Goal: Task Accomplishment & Management: Use online tool/utility

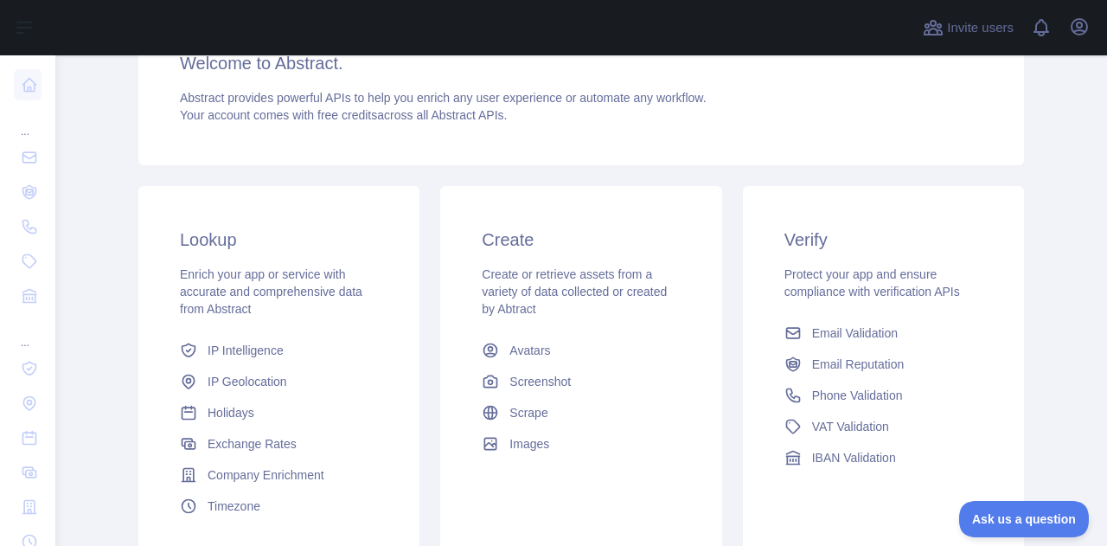
scroll to position [260, 0]
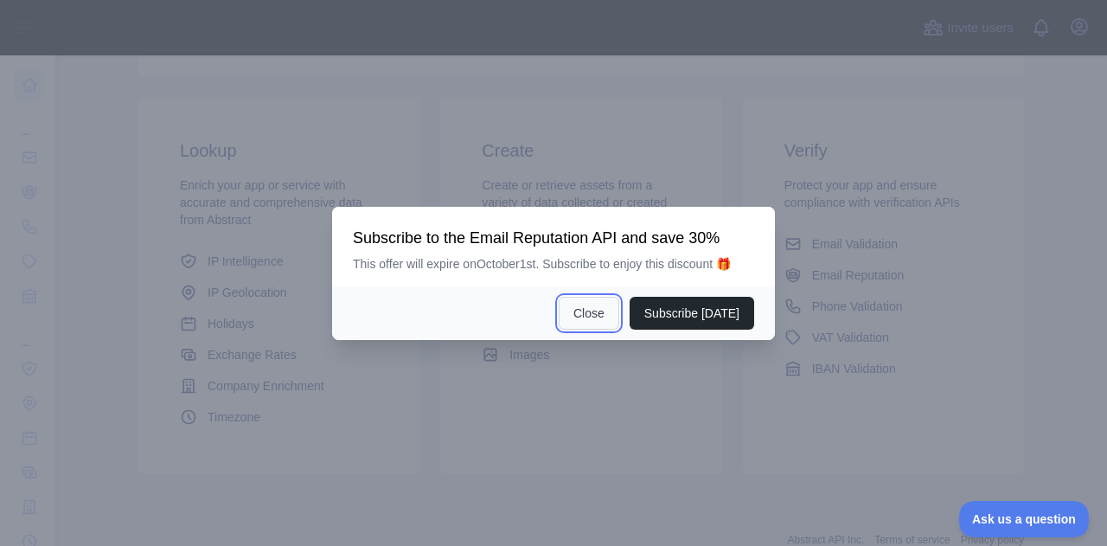
click at [596, 314] on button "Close" at bounding box center [589, 313] width 61 height 33
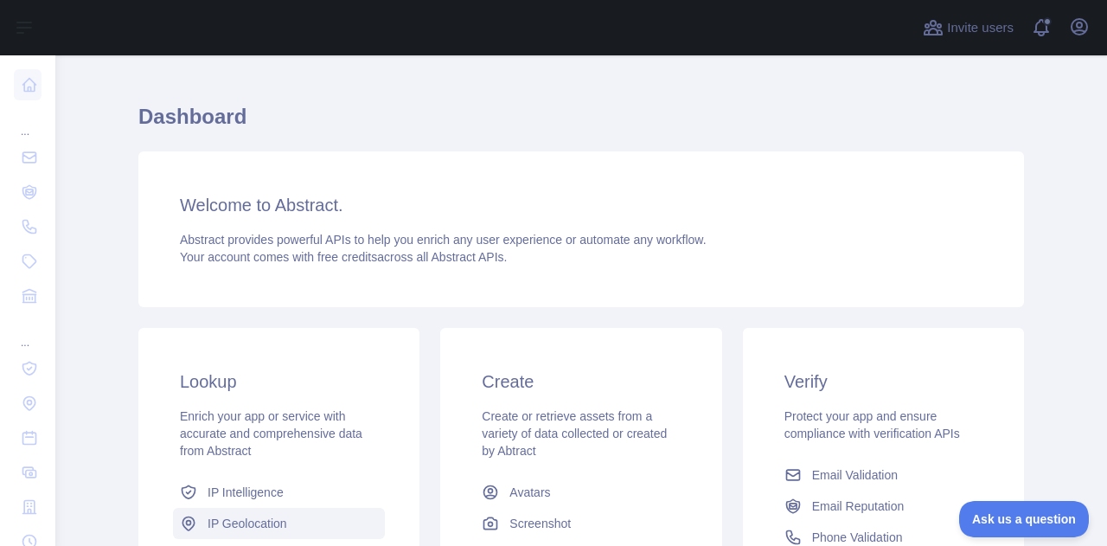
scroll to position [0, 0]
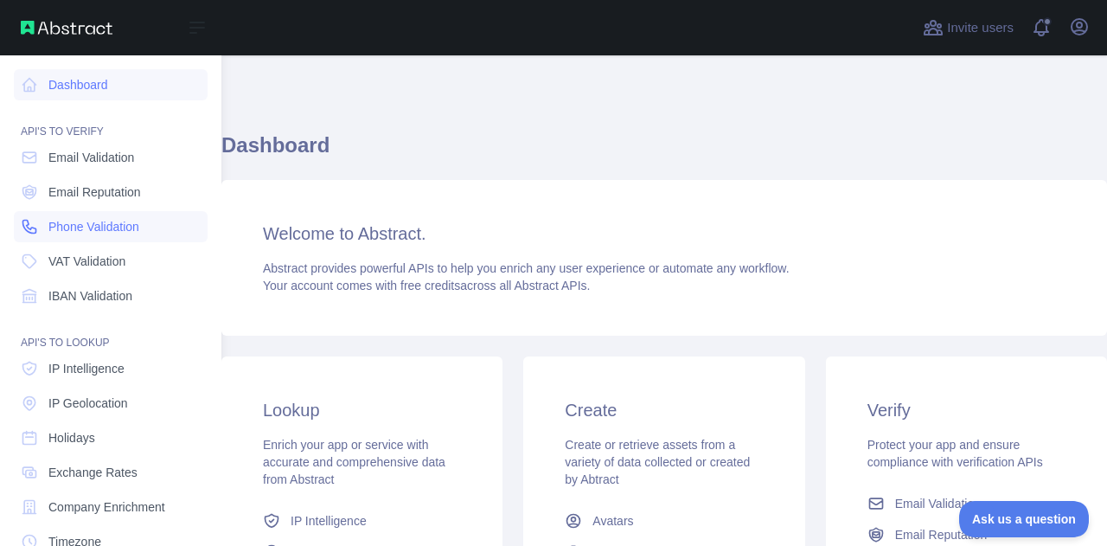
click at [125, 227] on span "Phone Validation" at bounding box center [93, 226] width 91 height 17
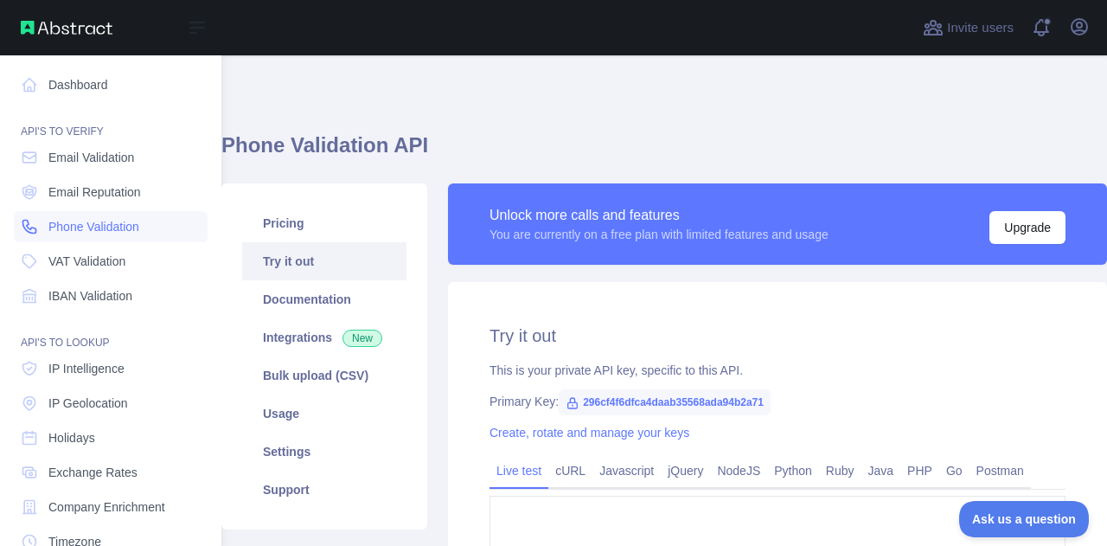
type textarea "**********"
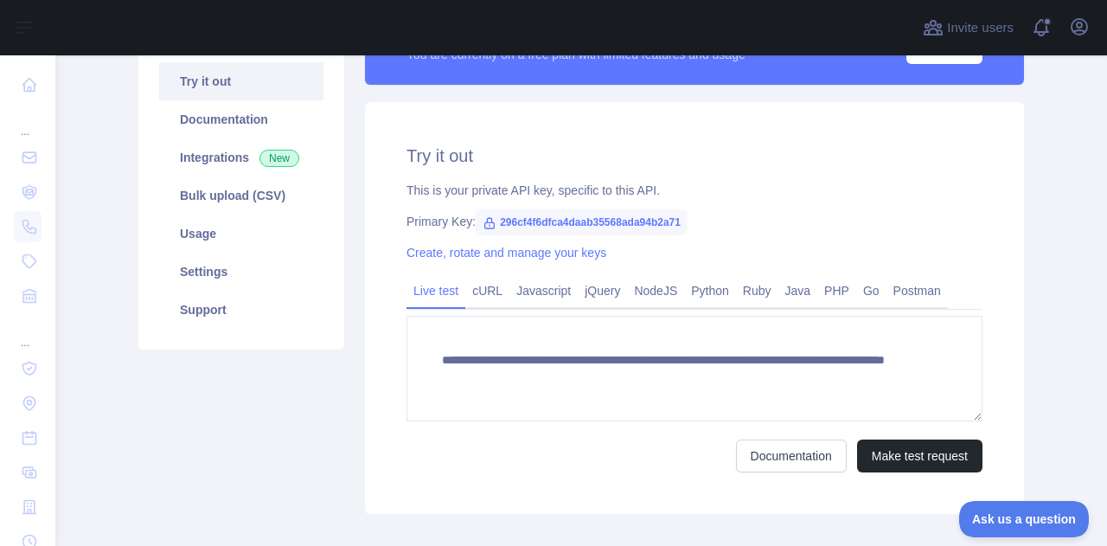
scroll to position [173, 0]
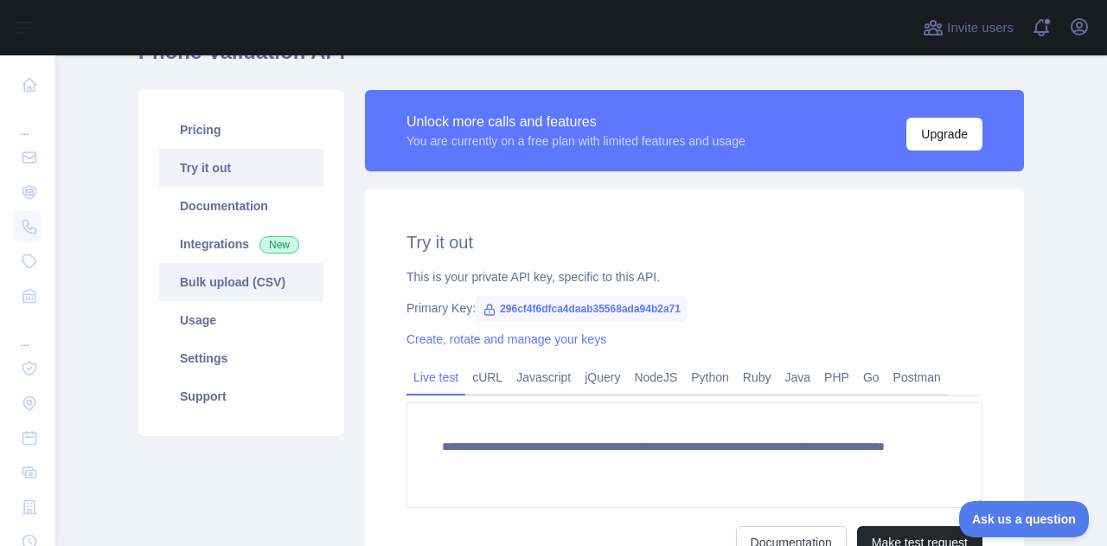
click at [260, 285] on link "Bulk upload (CSV)" at bounding box center [241, 282] width 164 height 38
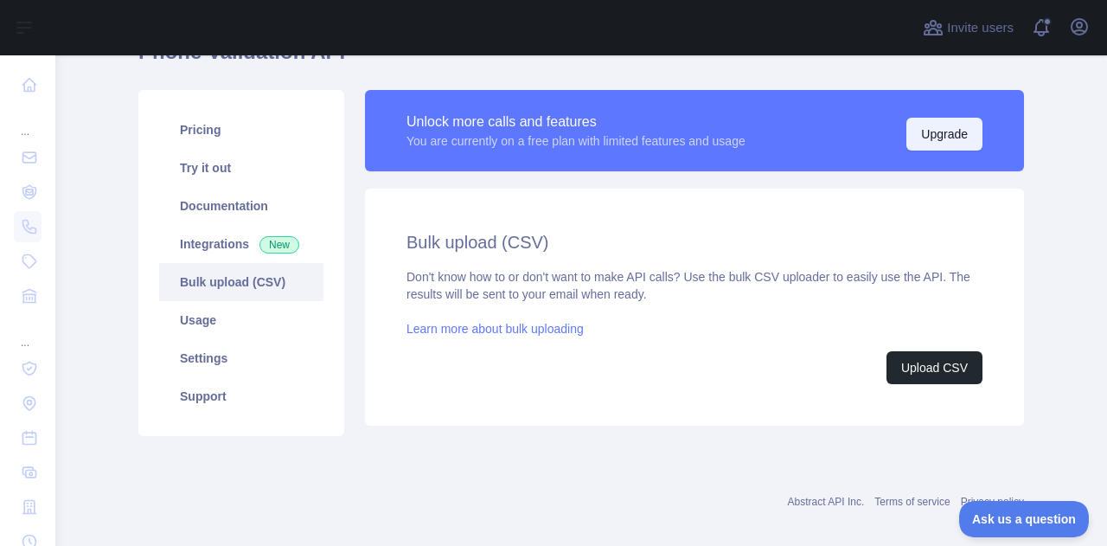
click at [953, 132] on button "Upgrade" at bounding box center [945, 134] width 76 height 33
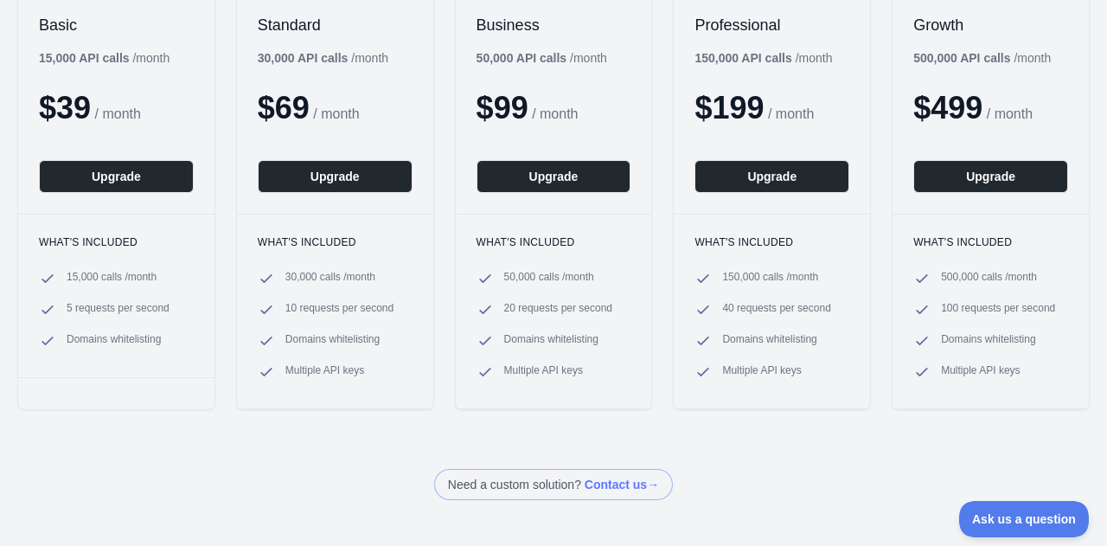
scroll to position [260, 0]
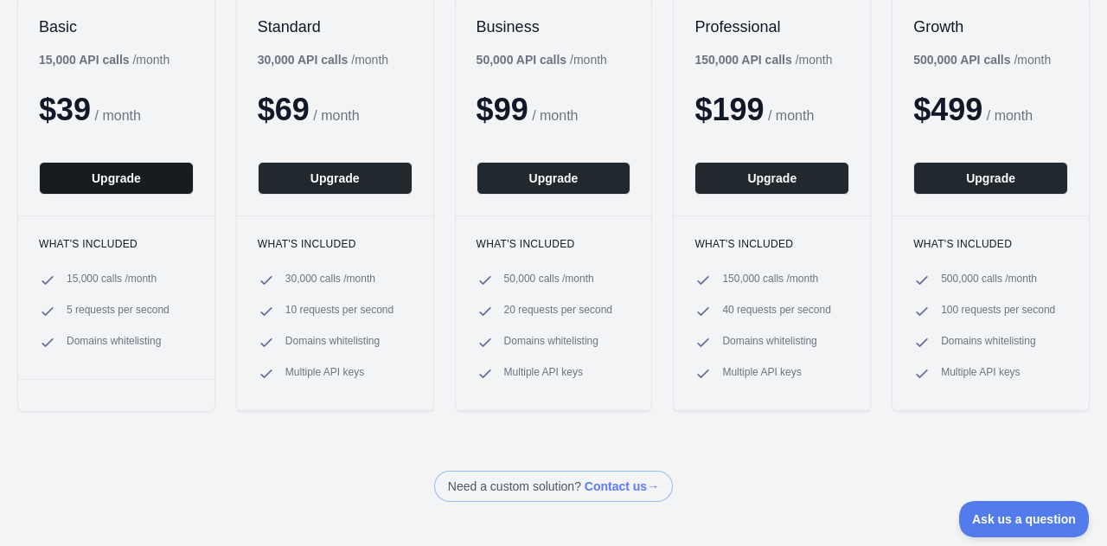
click at [134, 173] on button "Upgrade" at bounding box center [116, 178] width 155 height 33
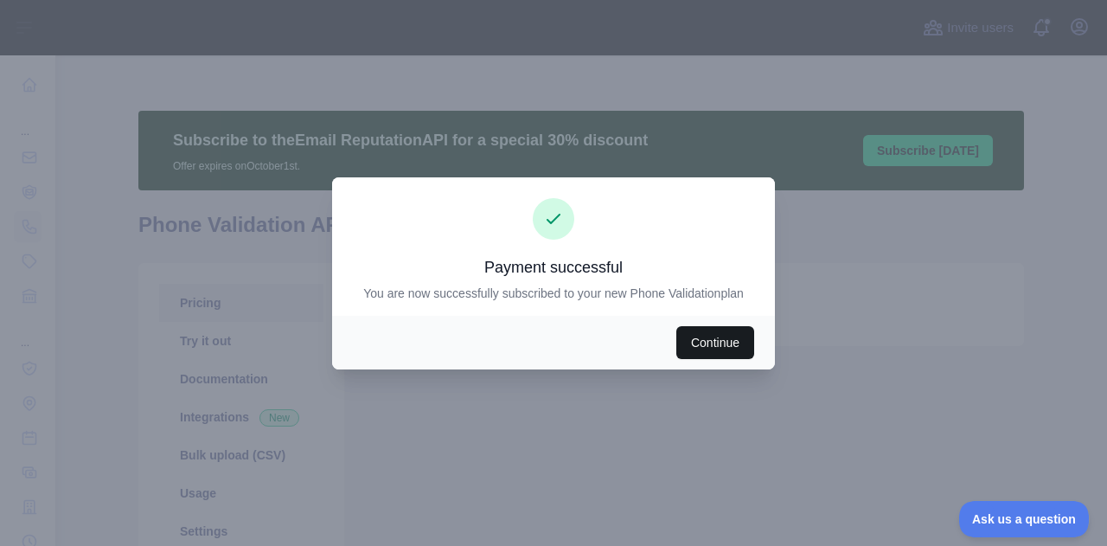
click at [716, 343] on button "Continue" at bounding box center [716, 342] width 78 height 33
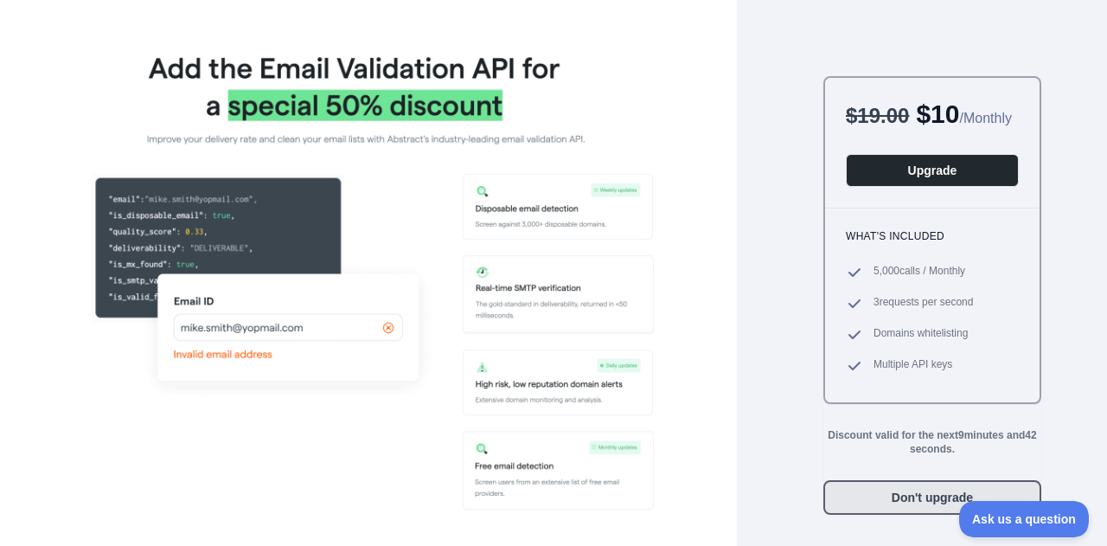
click at [900, 515] on button "Don't upgrade" at bounding box center [933, 497] width 218 height 35
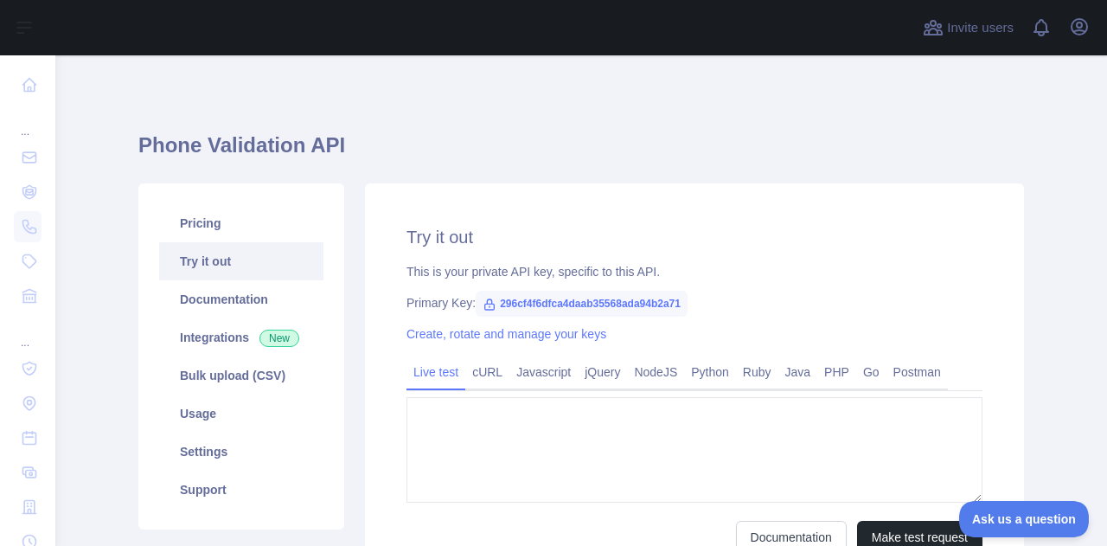
type textarea "**********"
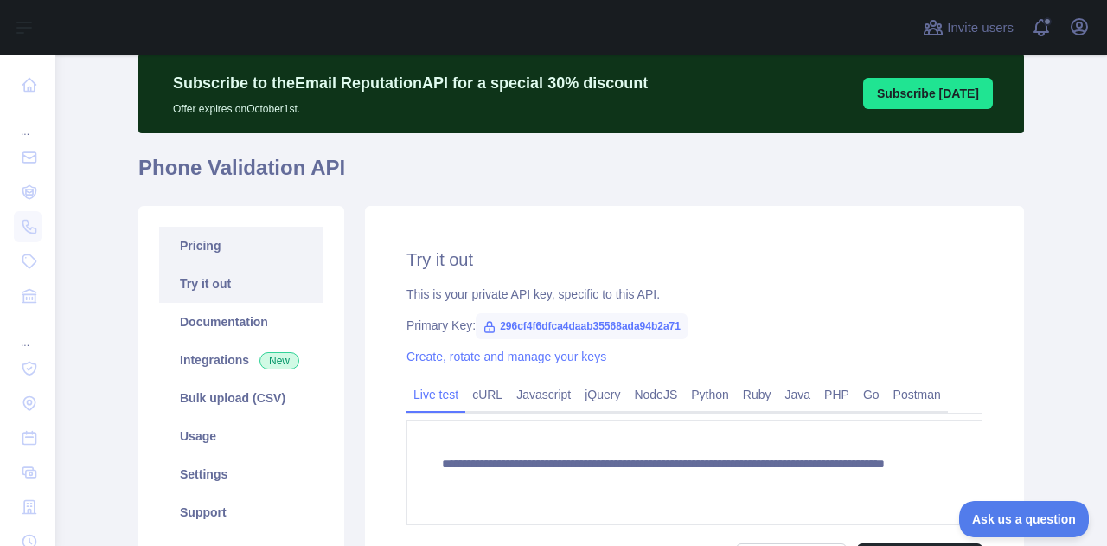
scroll to position [173, 0]
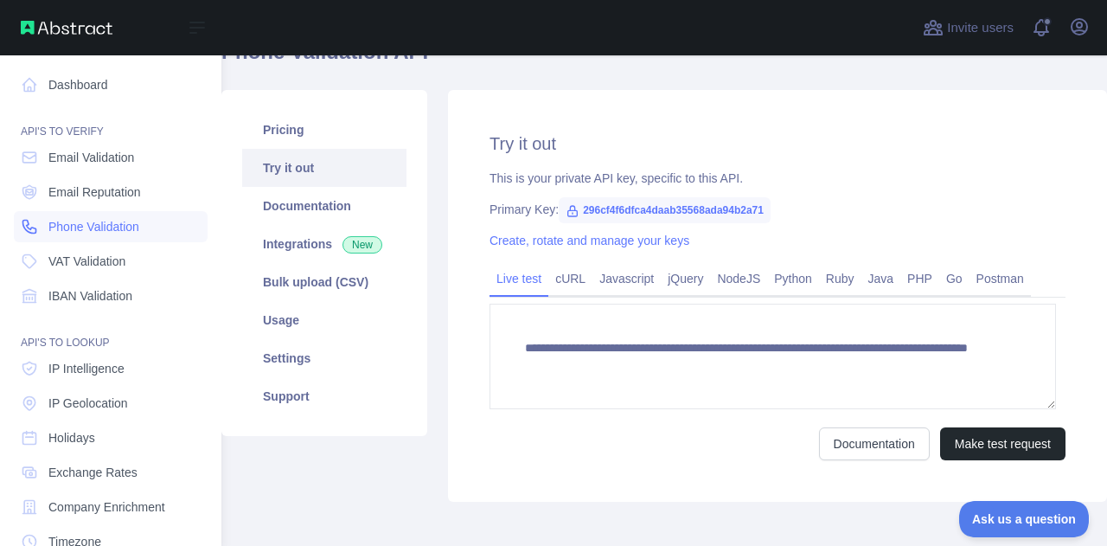
click at [91, 225] on span "Phone Validation" at bounding box center [93, 226] width 91 height 17
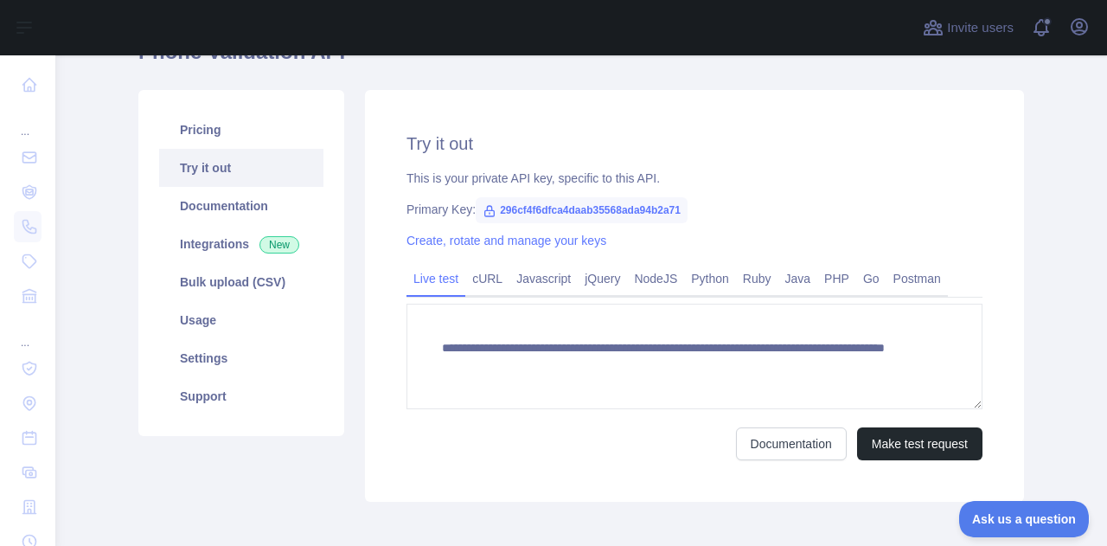
click at [523, 208] on span "296cf4f6dfca4daab35568ada94b2a71" at bounding box center [582, 210] width 212 height 26
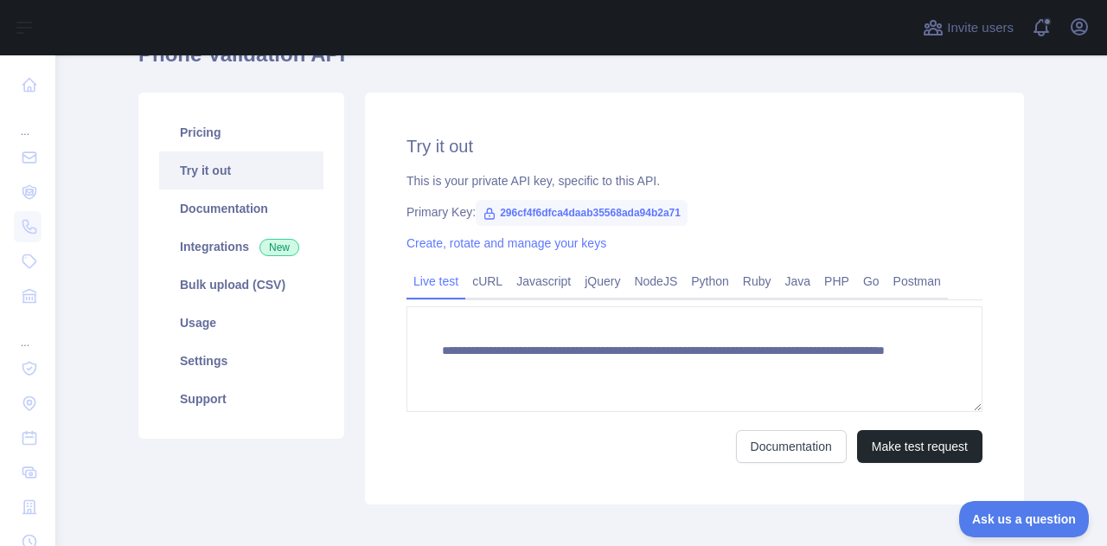
scroll to position [257, 0]
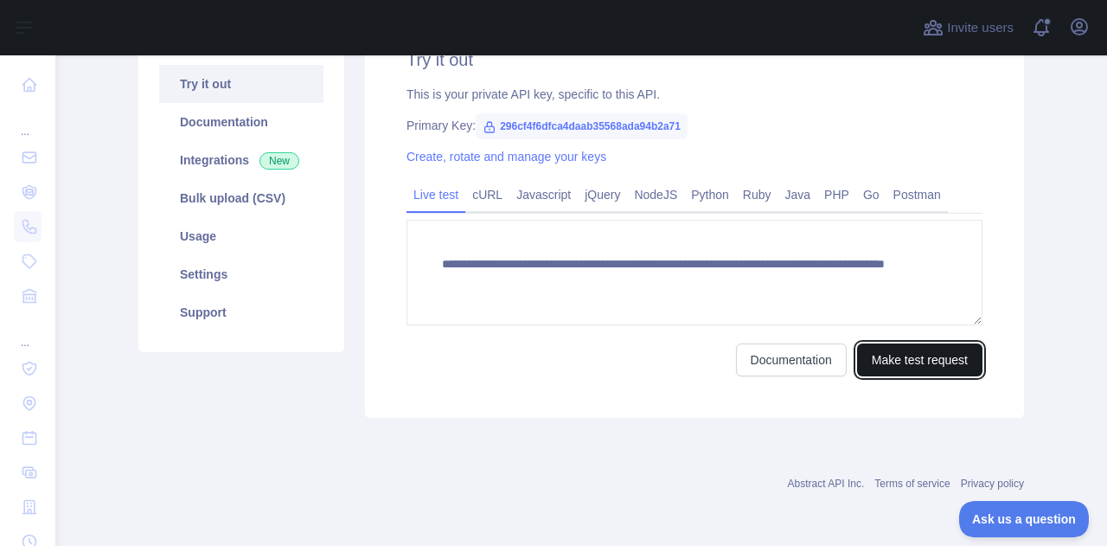
click at [927, 365] on button "Make test request" at bounding box center [919, 359] width 125 height 33
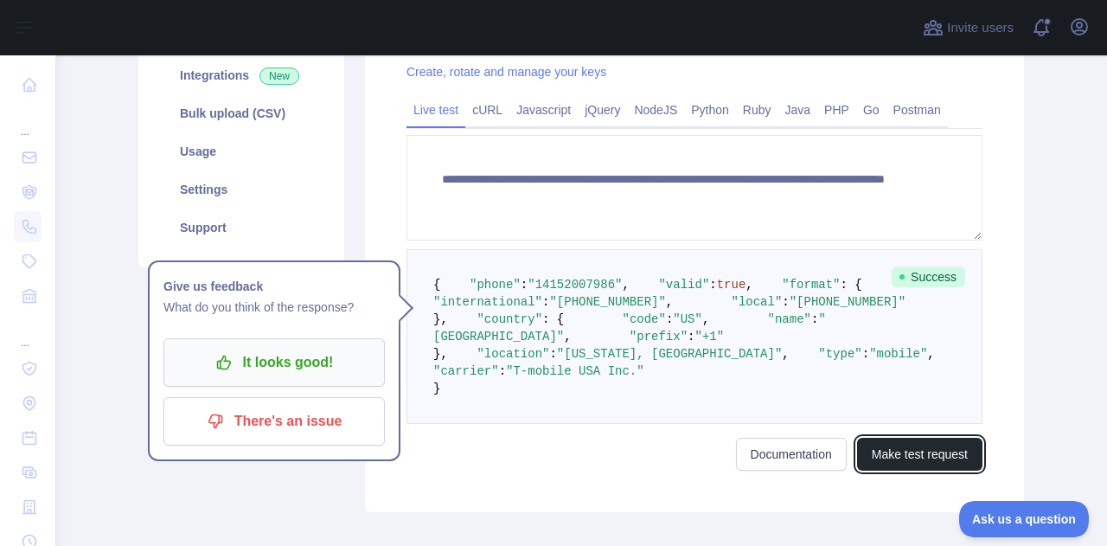
scroll to position [246, 0]
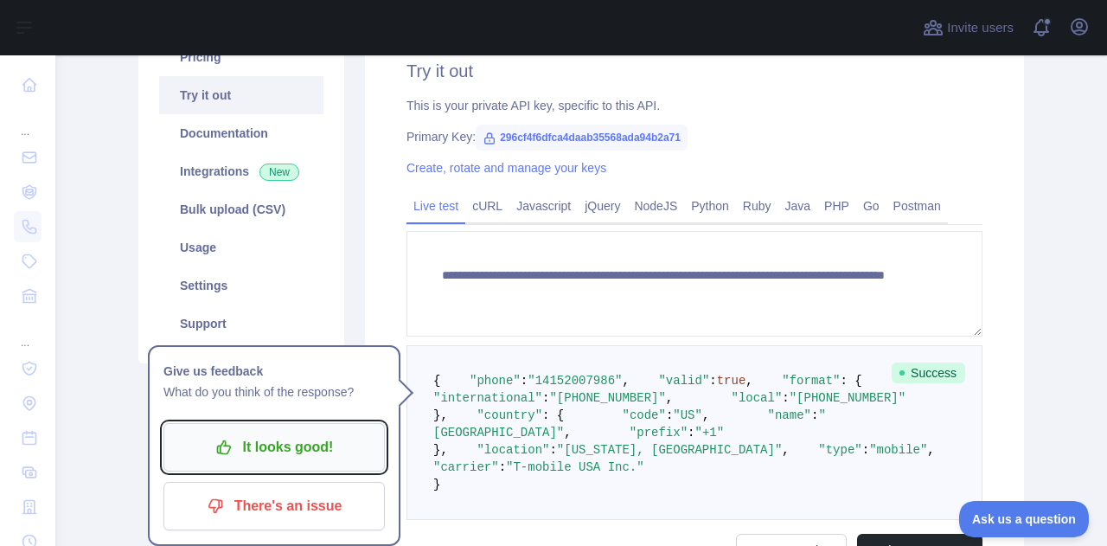
click at [293, 451] on p "It looks good!" at bounding box center [275, 447] width 196 height 29
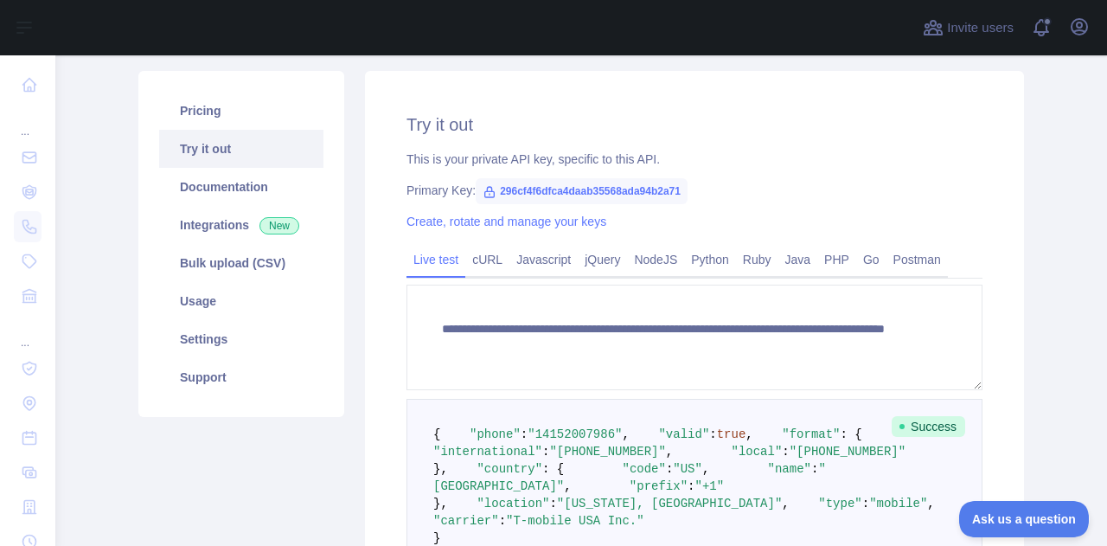
scroll to position [159, 0]
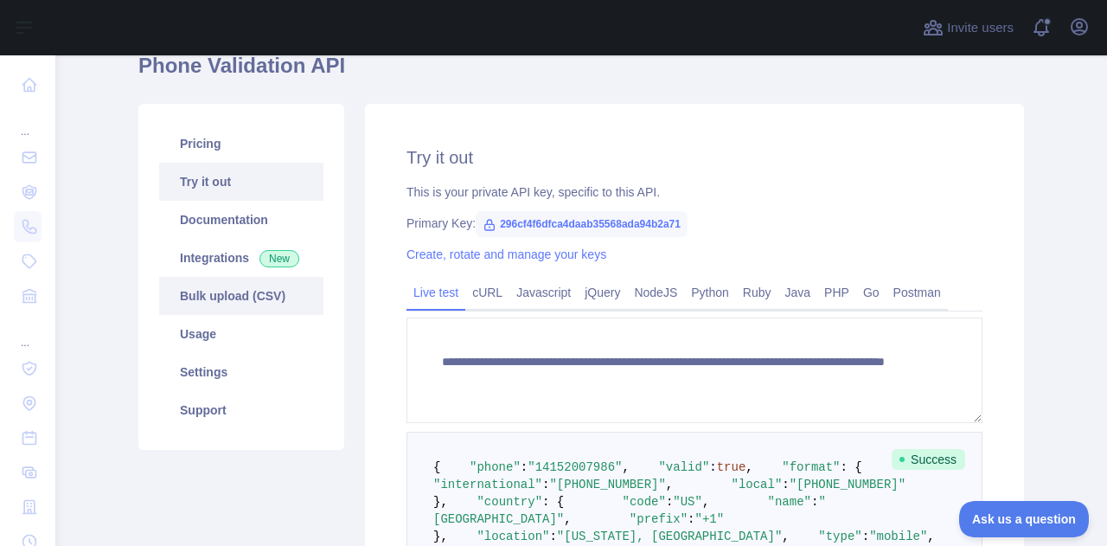
click at [251, 287] on link "Bulk upload (CSV)" at bounding box center [241, 296] width 164 height 38
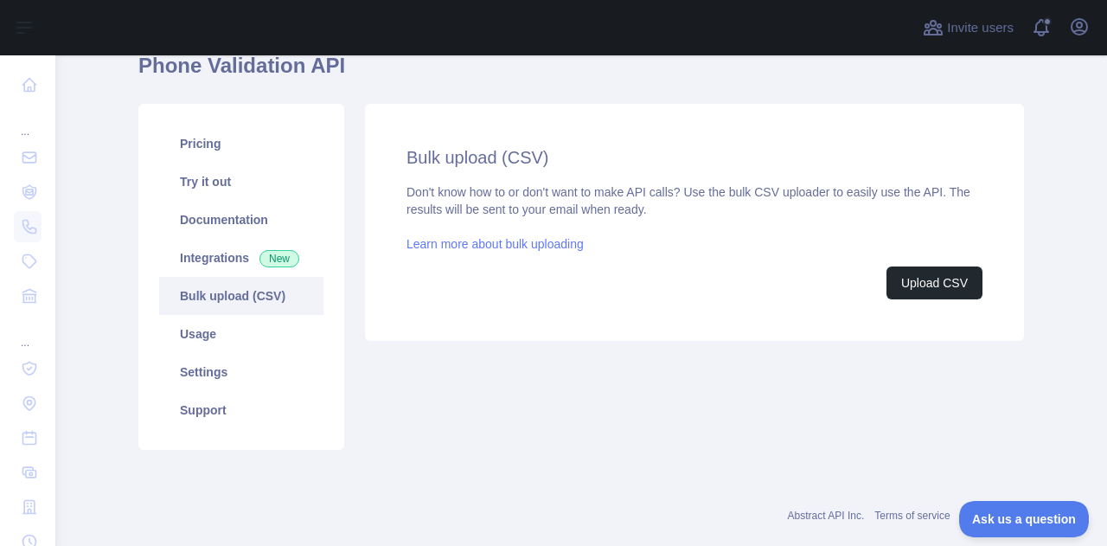
click at [517, 243] on link "Learn more about bulk uploading" at bounding box center [495, 244] width 177 height 14
click at [240, 296] on link "Bulk upload (CSV)" at bounding box center [241, 296] width 164 height 38
click at [933, 277] on button "Upload CSV" at bounding box center [935, 282] width 96 height 33
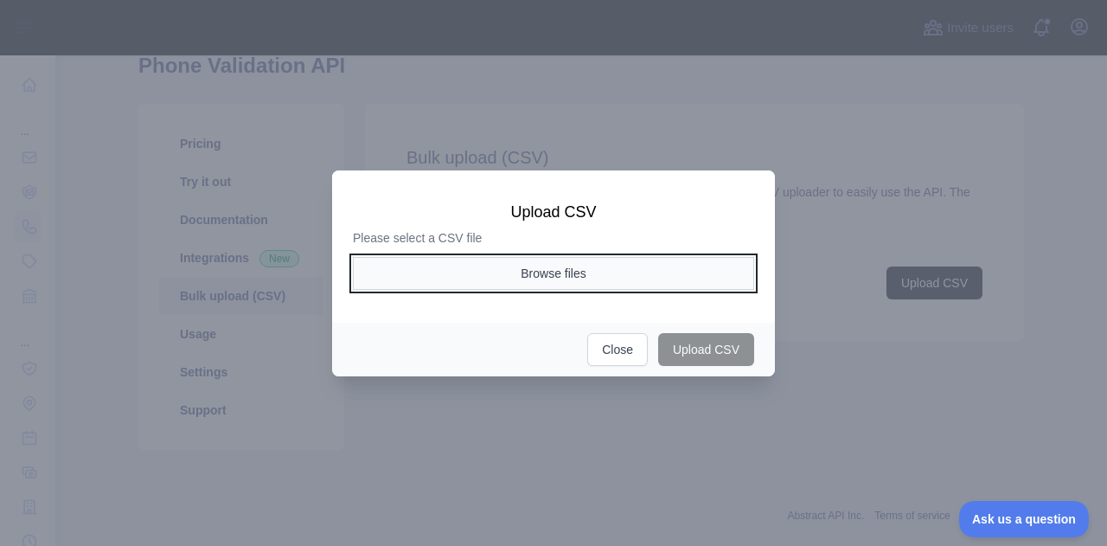
click at [510, 273] on button "Browse files" at bounding box center [553, 273] width 401 height 33
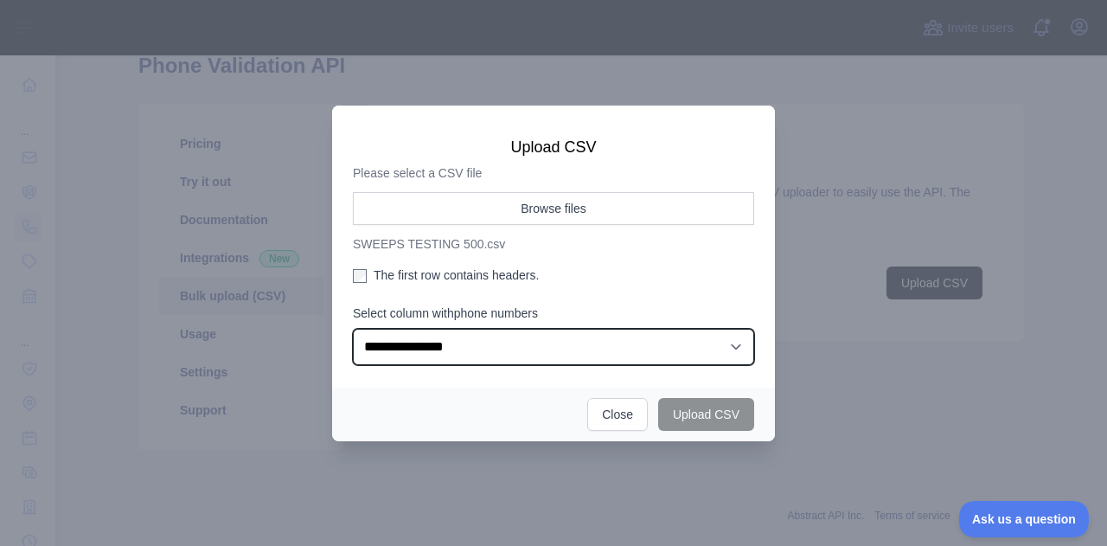
click at [639, 348] on select "**********" at bounding box center [553, 347] width 401 height 36
click at [353, 329] on select "**********" at bounding box center [553, 347] width 401 height 36
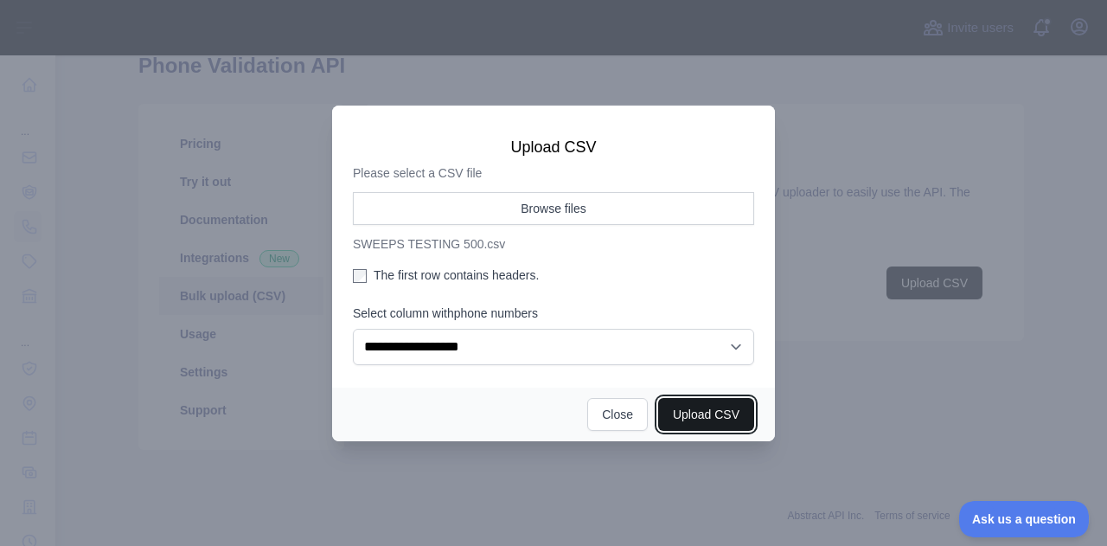
click at [695, 414] on button "Upload CSV" at bounding box center [706, 414] width 96 height 33
select select "**"
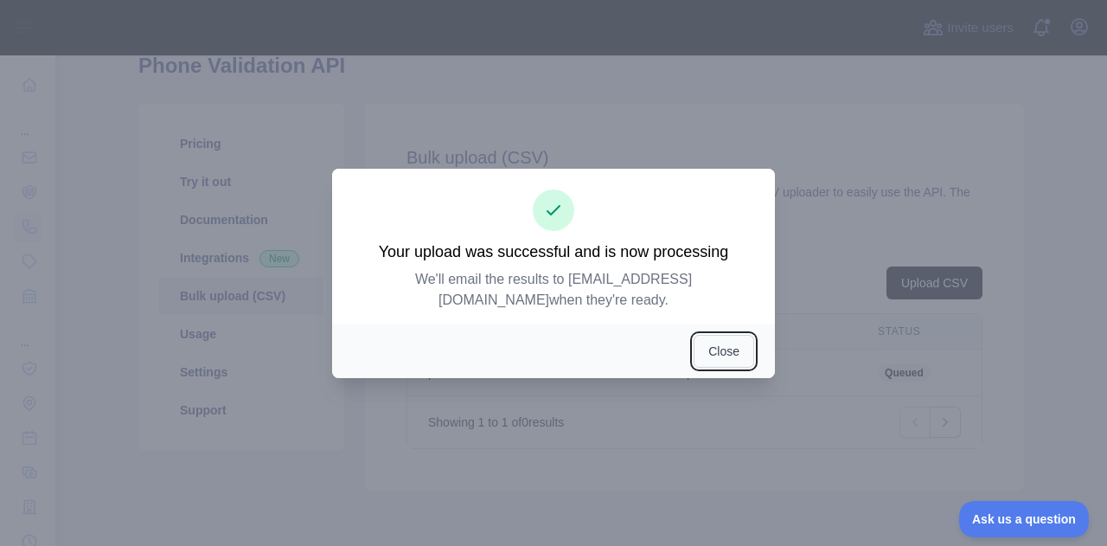
click at [714, 356] on button "Close" at bounding box center [724, 351] width 61 height 33
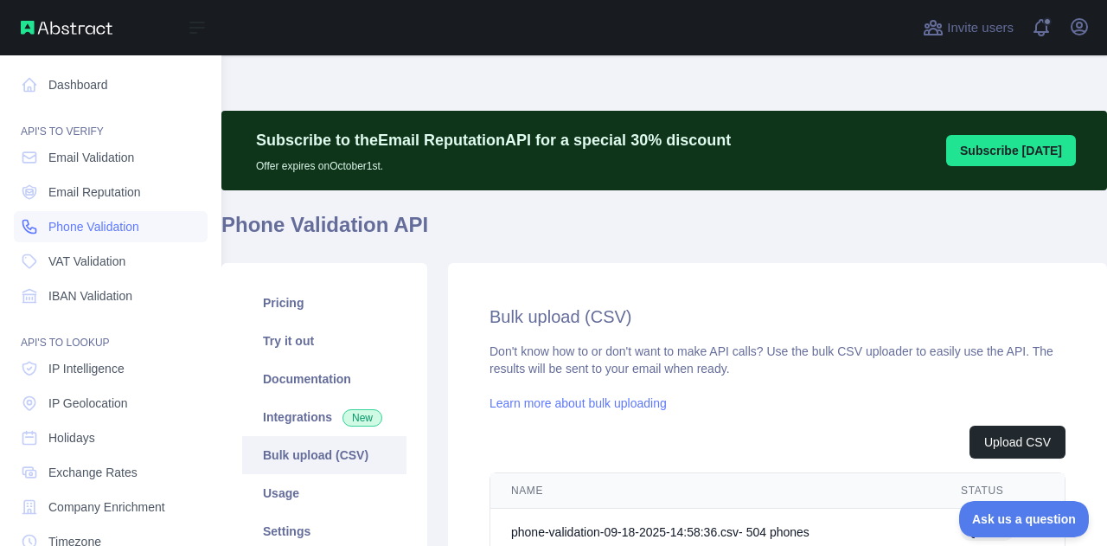
click at [139, 233] on span "Phone Validation" at bounding box center [93, 226] width 91 height 17
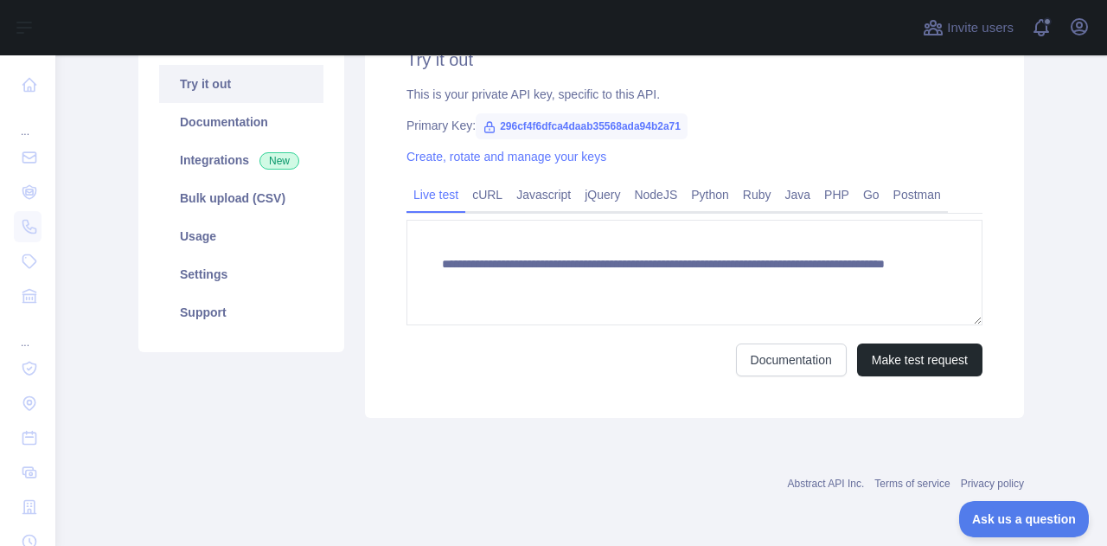
scroll to position [170, 0]
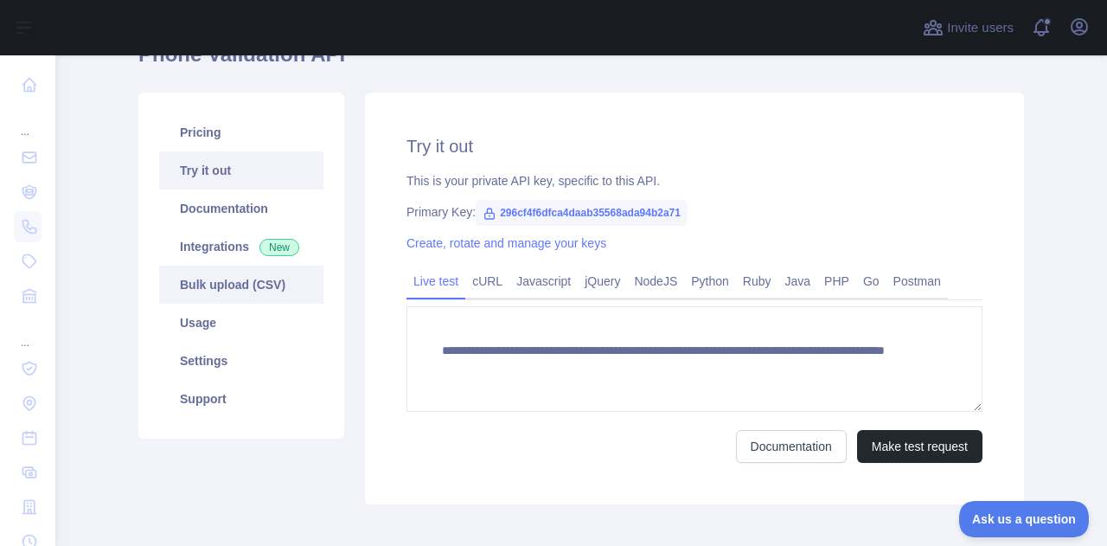
click at [203, 278] on link "Bulk upload (CSV)" at bounding box center [241, 285] width 164 height 38
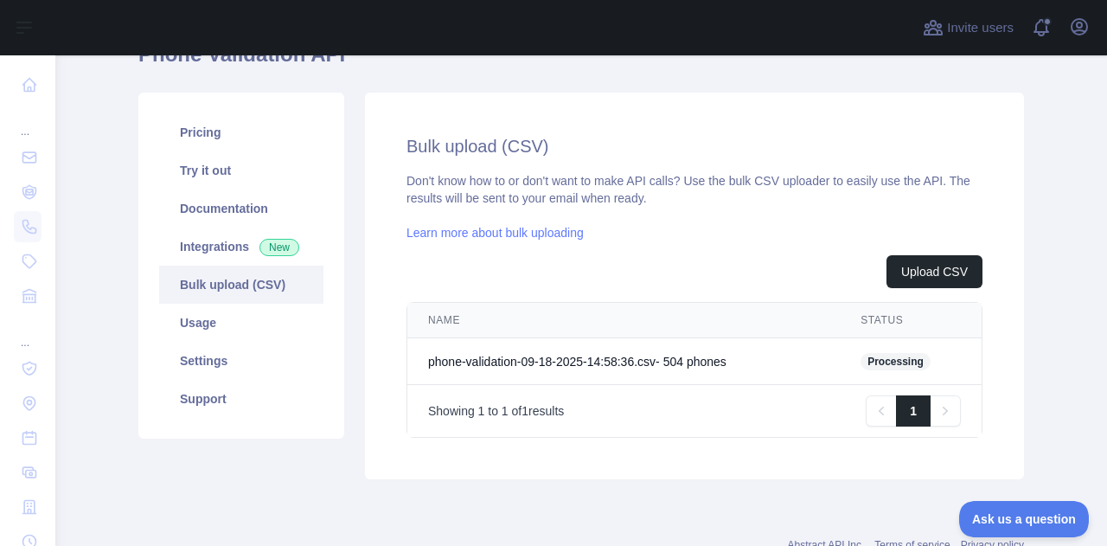
click at [730, 253] on div "Don't know how to or don't want to make API calls? Use the bulk CSV uploader to…" at bounding box center [695, 305] width 576 height 266
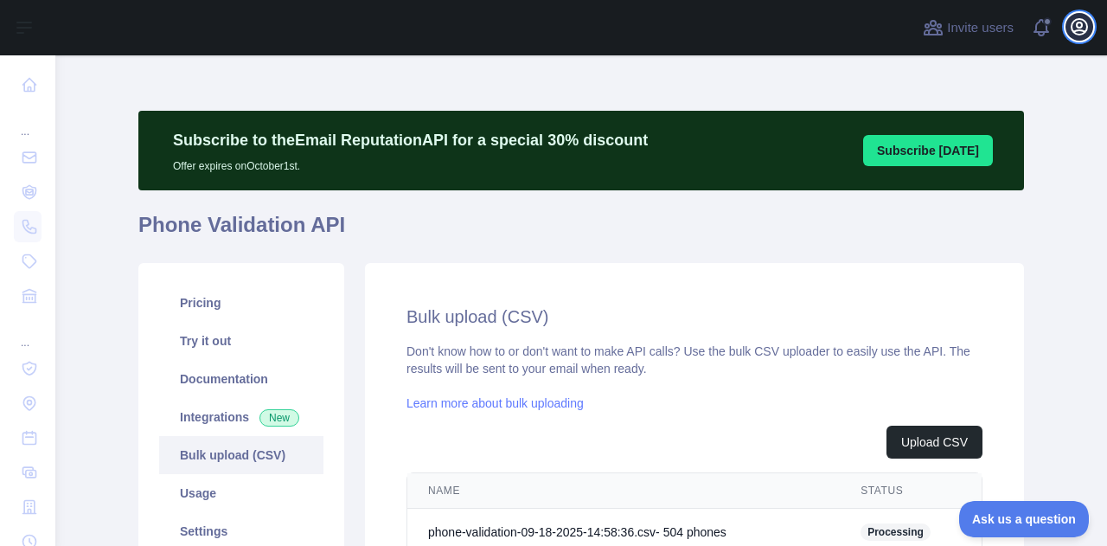
click at [1078, 22] on icon "button" at bounding box center [1080, 27] width 16 height 16
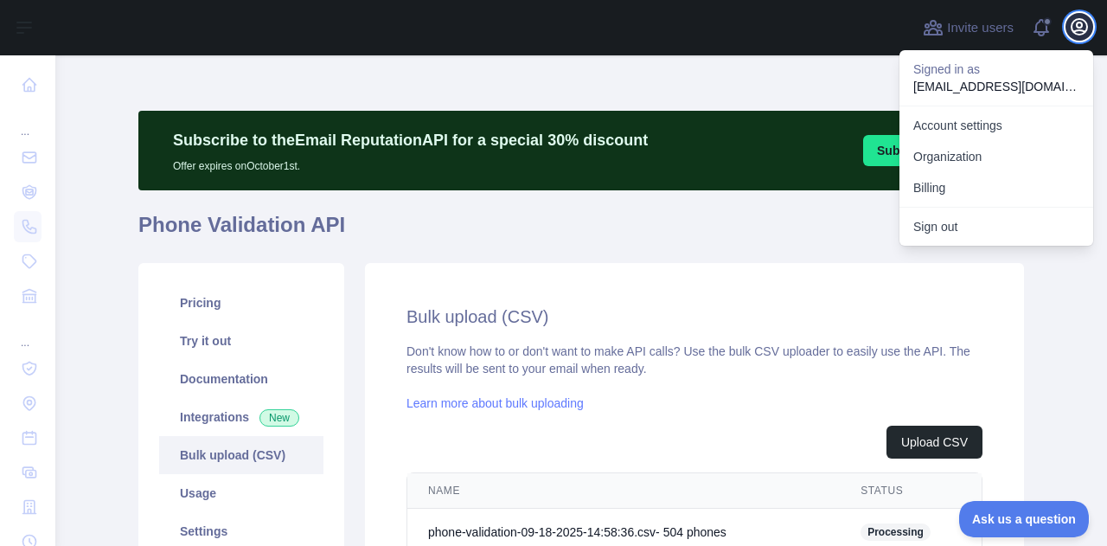
click at [1073, 24] on icon "button" at bounding box center [1080, 27] width 16 height 16
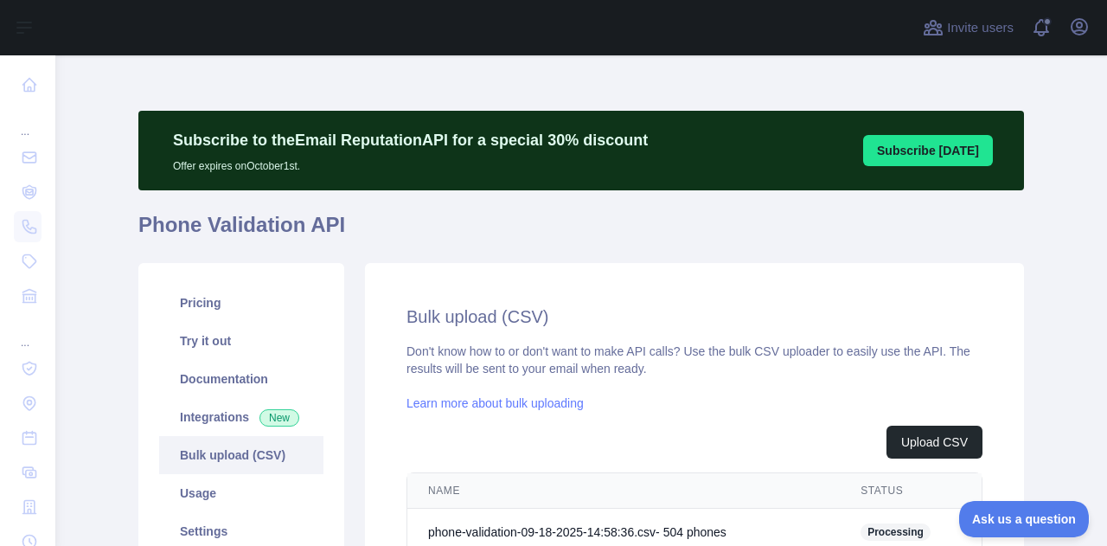
click at [518, 78] on div "Subscribe to the Email Reputation API for a special 30 % discount Offer expires…" at bounding box center [581, 416] width 886 height 722
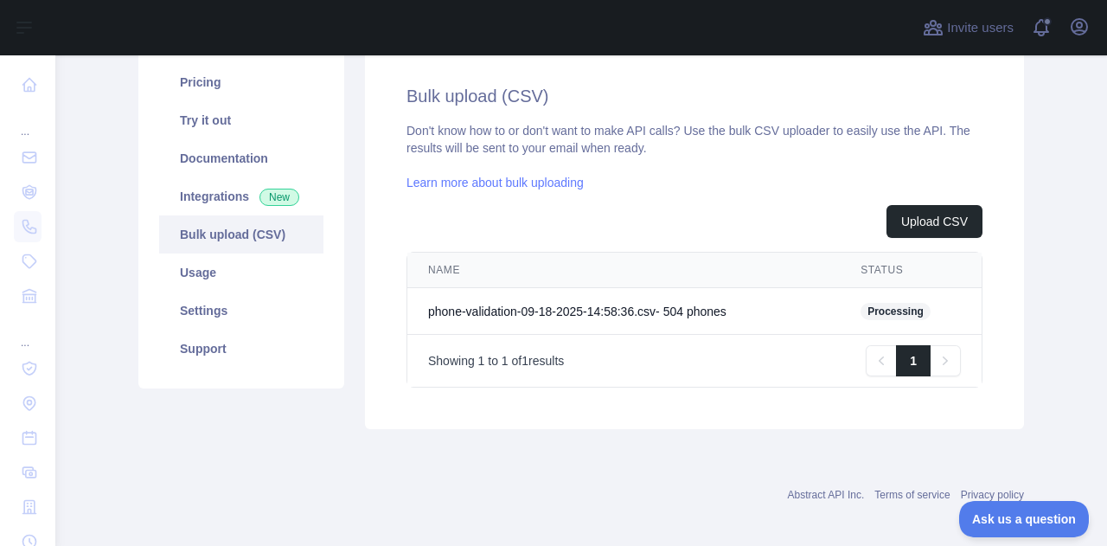
scroll to position [231, 0]
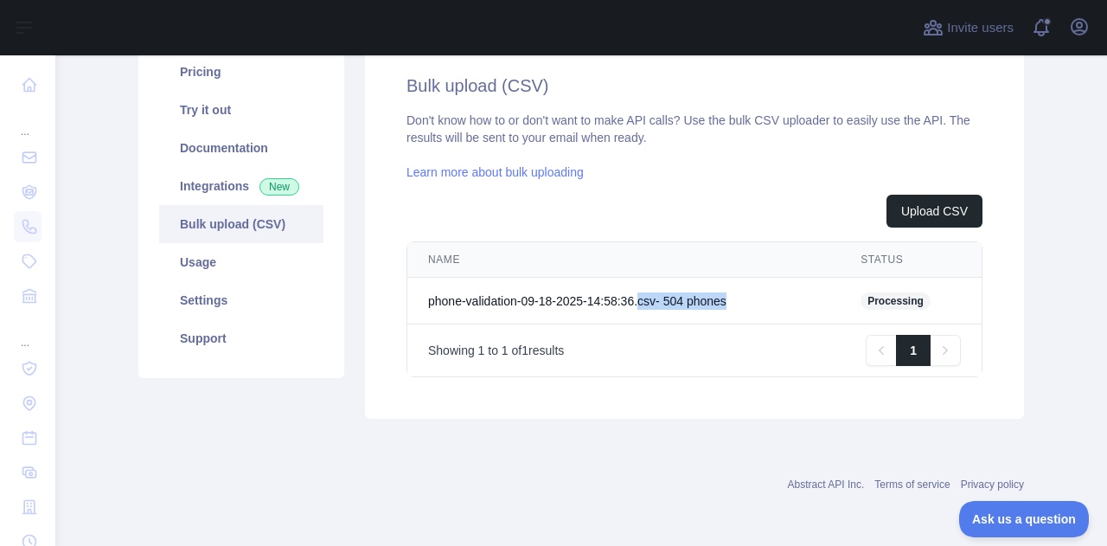
drag, startPoint x: 771, startPoint y: 305, endPoint x: 635, endPoint y: 305, distance: 135.8
click at [635, 305] on td "phone-validation-09-18-2025-14:58:36.csv - 504 phone s" at bounding box center [624, 301] width 433 height 47
click at [732, 222] on div "Upload CSV" at bounding box center [695, 211] width 576 height 33
click at [707, 179] on div "Don't know how to or don't want to make API calls? Use the bulk CSV uploader to…" at bounding box center [695, 245] width 576 height 266
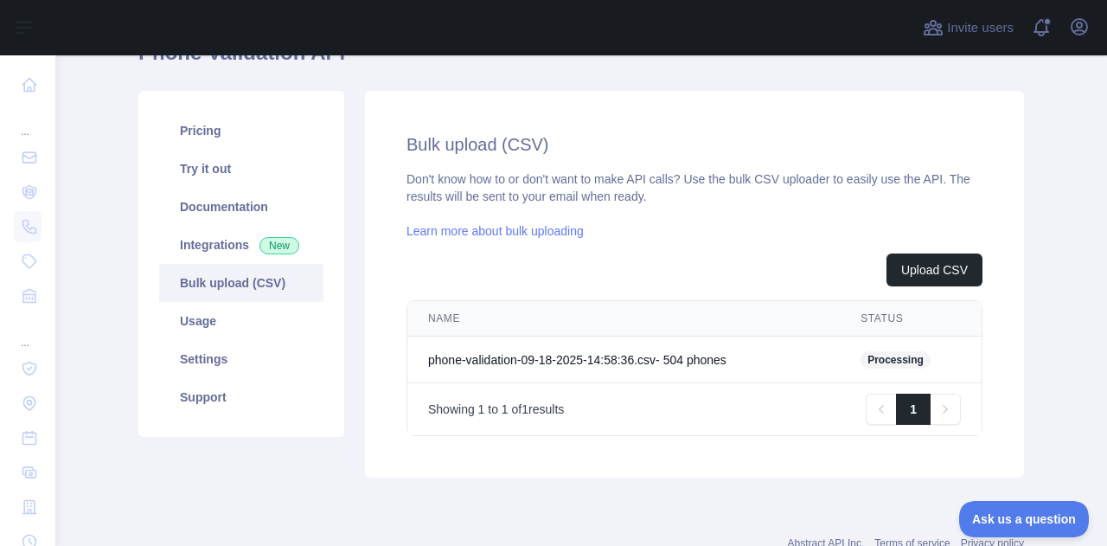
scroll to position [173, 0]
